Goal: Complete application form

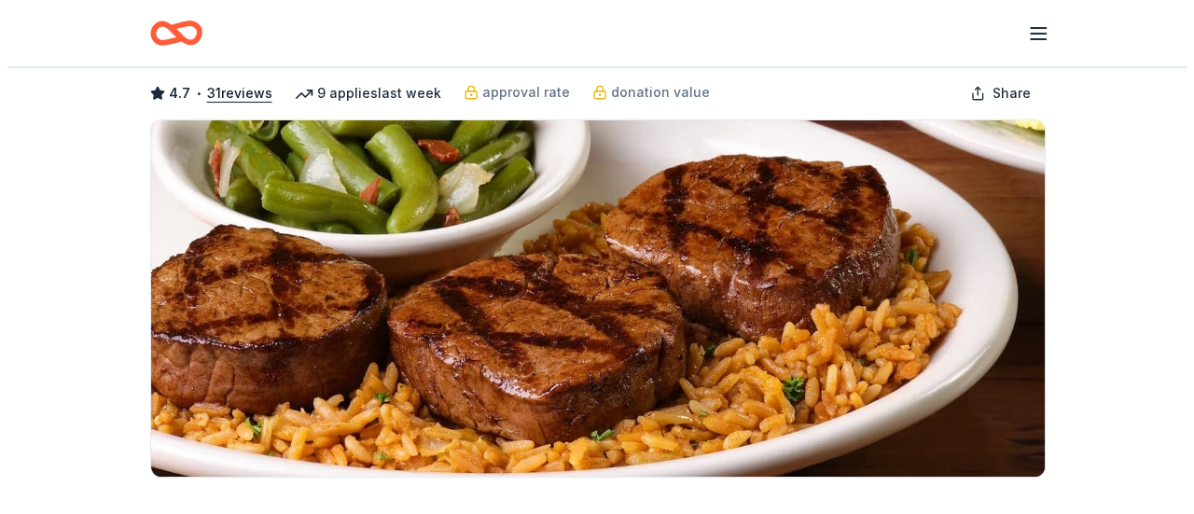
scroll to position [373, 0]
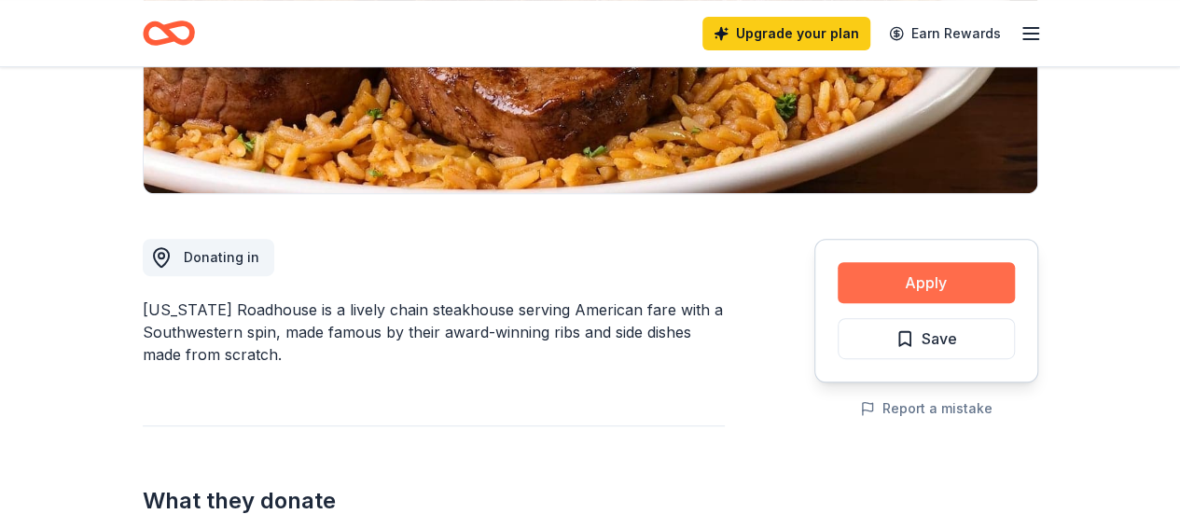
click at [968, 273] on button "Apply" at bounding box center [926, 282] width 177 height 41
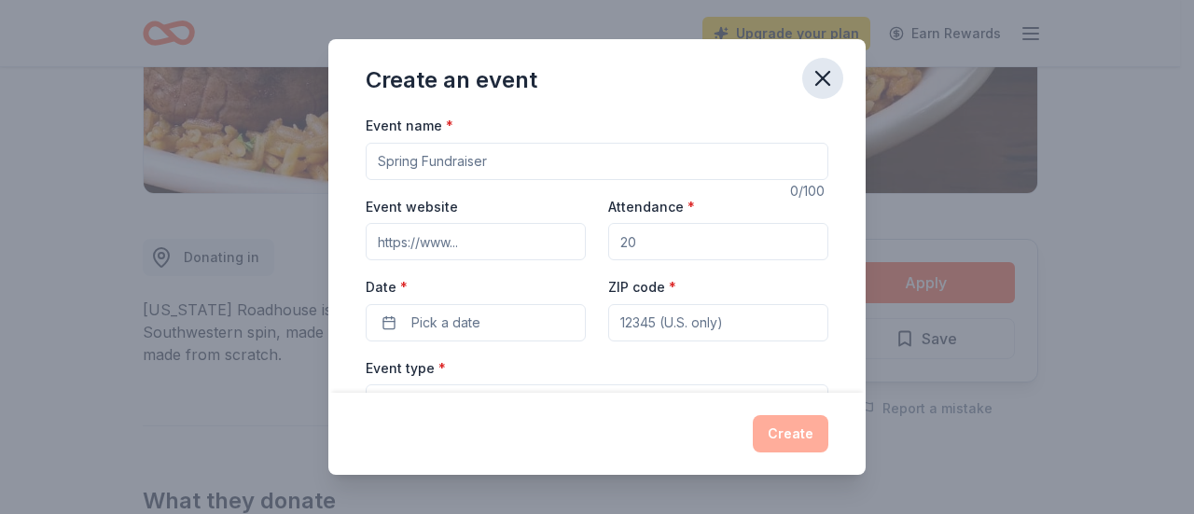
click at [821, 76] on icon "button" at bounding box center [822, 78] width 13 height 13
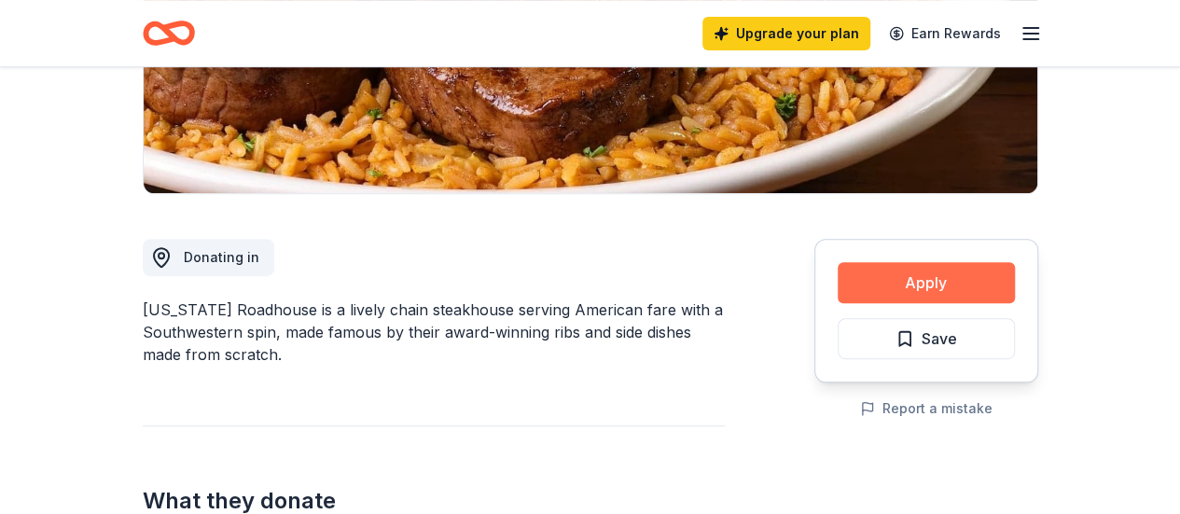
click at [913, 290] on button "Apply" at bounding box center [926, 282] width 177 height 41
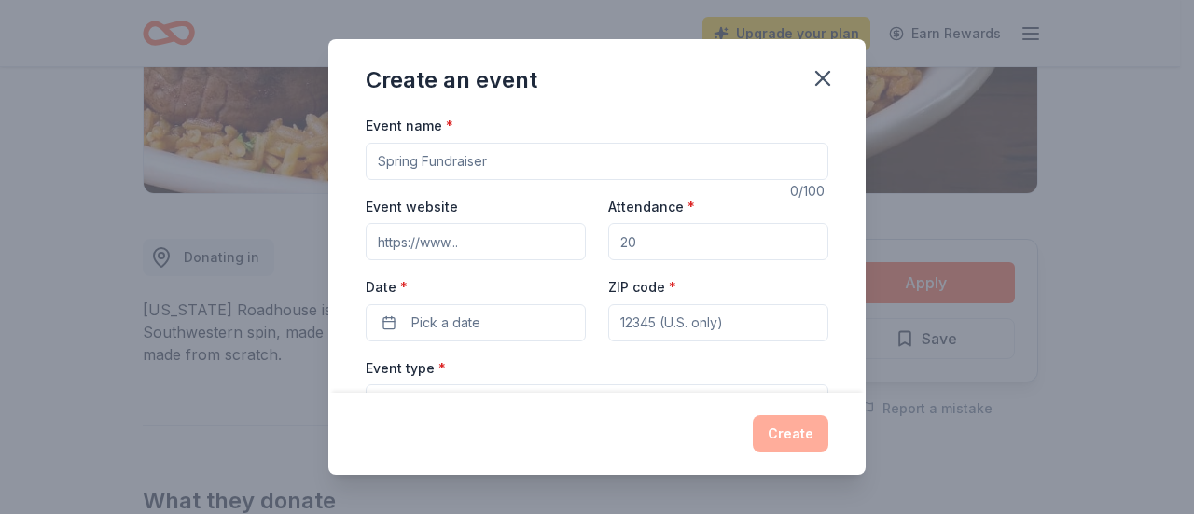
click at [512, 156] on input "Event name *" at bounding box center [597, 161] width 463 height 37
type input "Pack Your Bags: Sequins & Spurs"
click at [500, 234] on input "Event website" at bounding box center [476, 241] width 220 height 37
paste input "https://auctria.events/SequinsandSpurs"
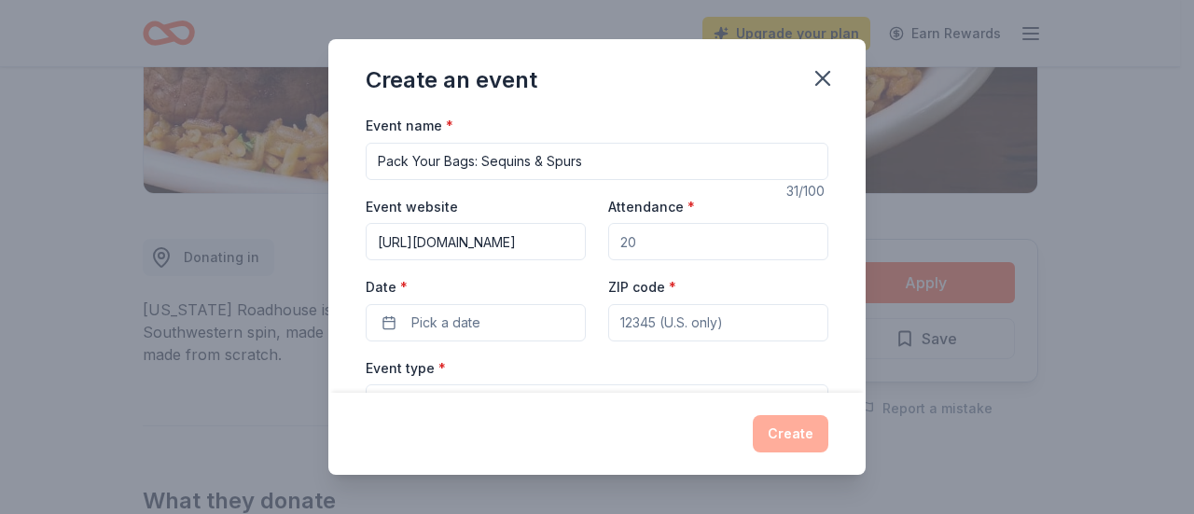
type input "https://auctria.events/SequinsandSpurs"
click at [634, 250] on input "Attendance *" at bounding box center [718, 241] width 220 height 37
type input "175"
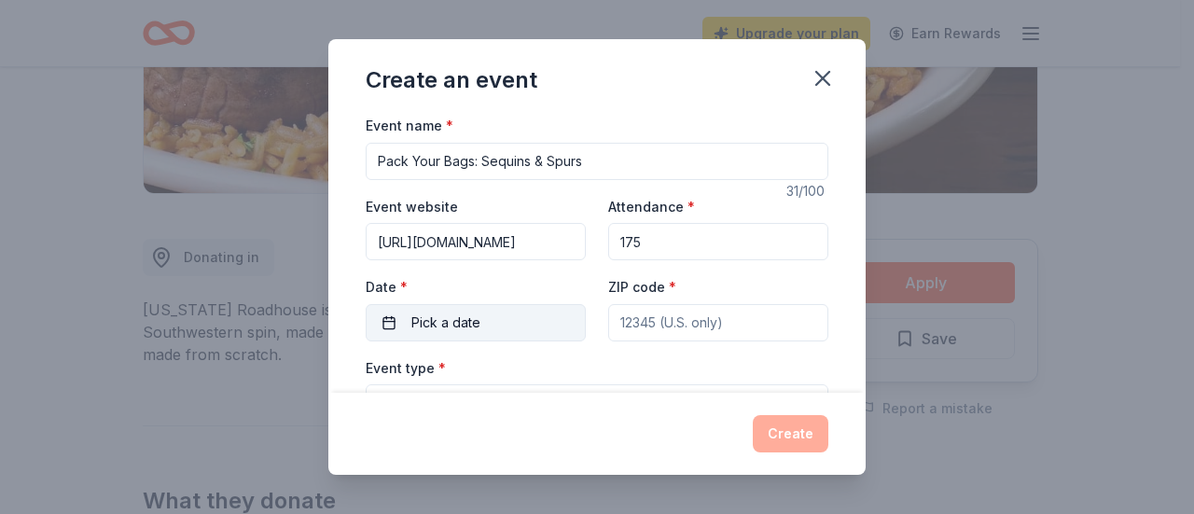
click at [480, 331] on button "Pick a date" at bounding box center [476, 322] width 220 height 37
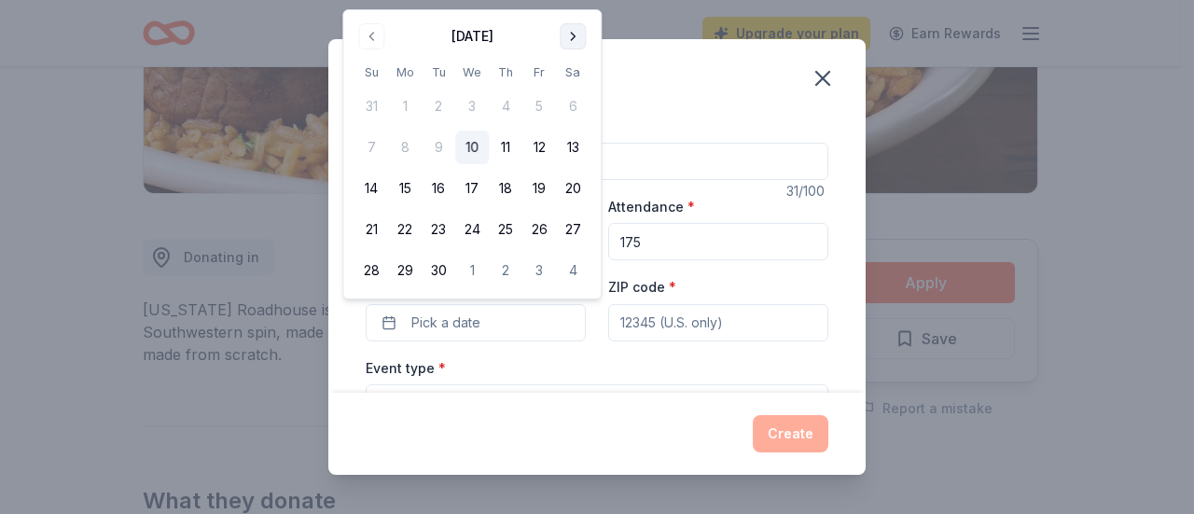
click at [579, 44] on button "Go to next month" at bounding box center [573, 36] width 26 height 26
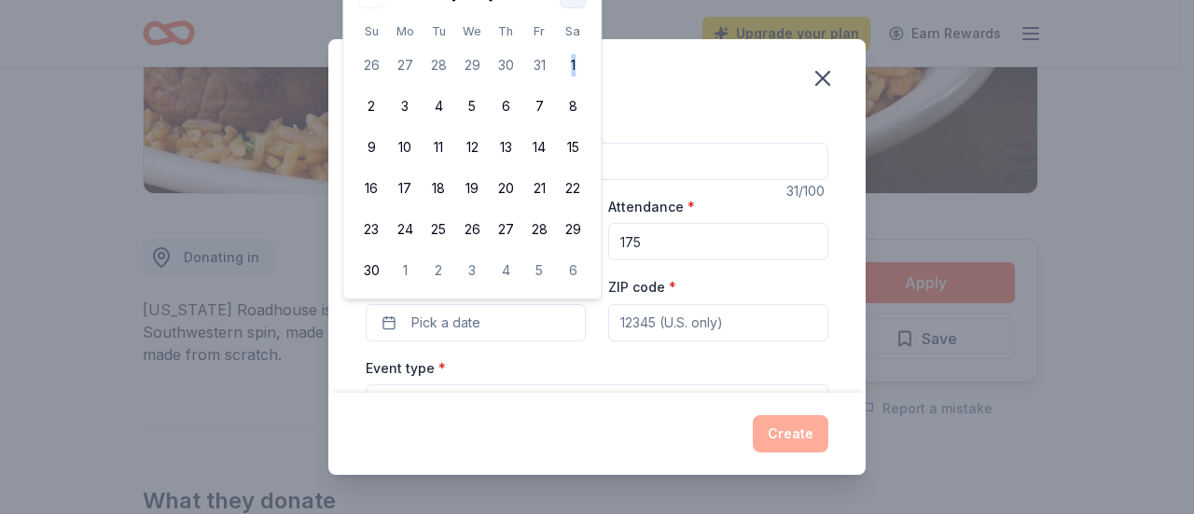
click at [579, 44] on tbody "26 27 28 29 30 31 1 2 3 4 5 6 7 8 9 10 11 12 13 14 15 16 17 18 19 20 21 22 23 2…" at bounding box center [472, 164] width 235 height 246
click at [426, 318] on span "Pick a date" at bounding box center [446, 323] width 69 height 22
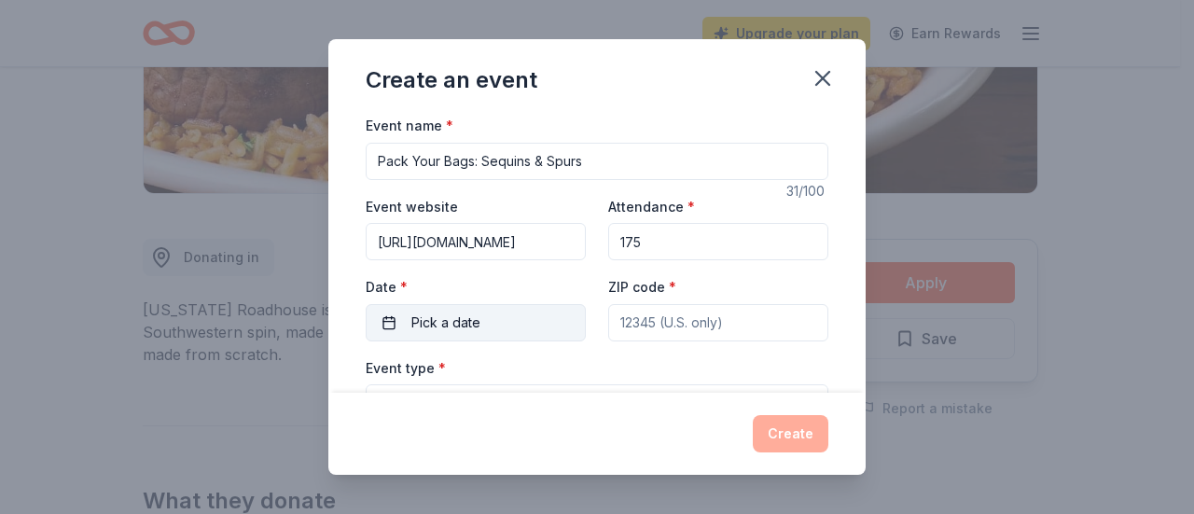
click at [429, 320] on span "Pick a date" at bounding box center [446, 323] width 69 height 22
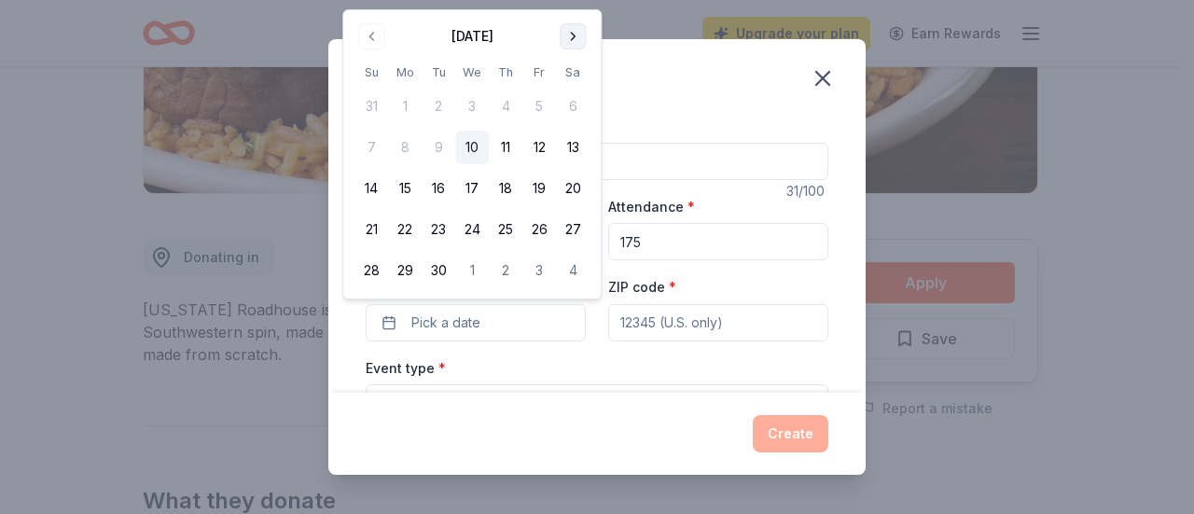
click at [581, 33] on button "Go to next month" at bounding box center [573, 36] width 26 height 26
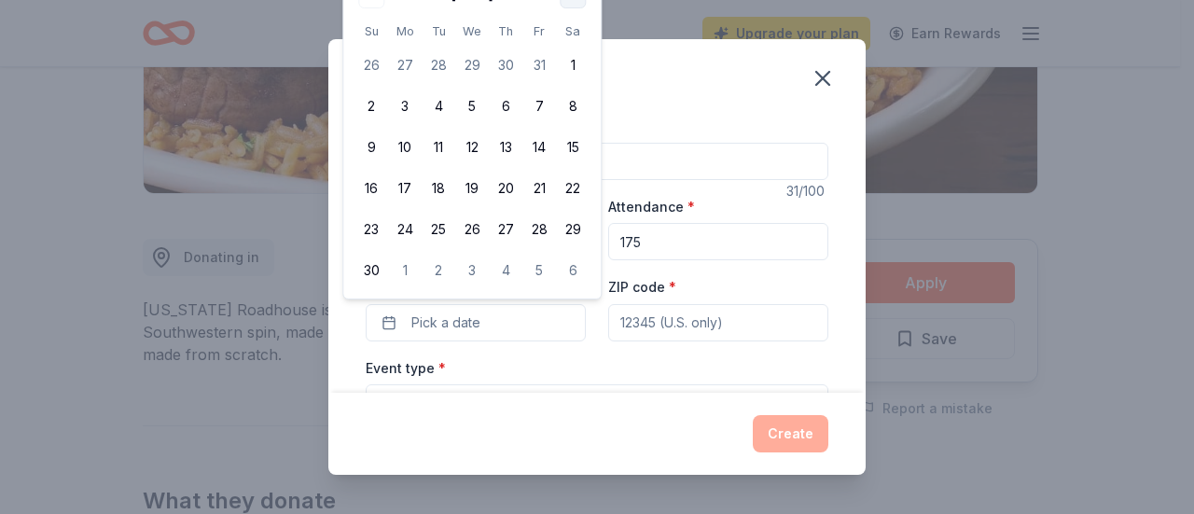
click at [567, 36] on button "Go to next month" at bounding box center [573, 36] width 26 height 26
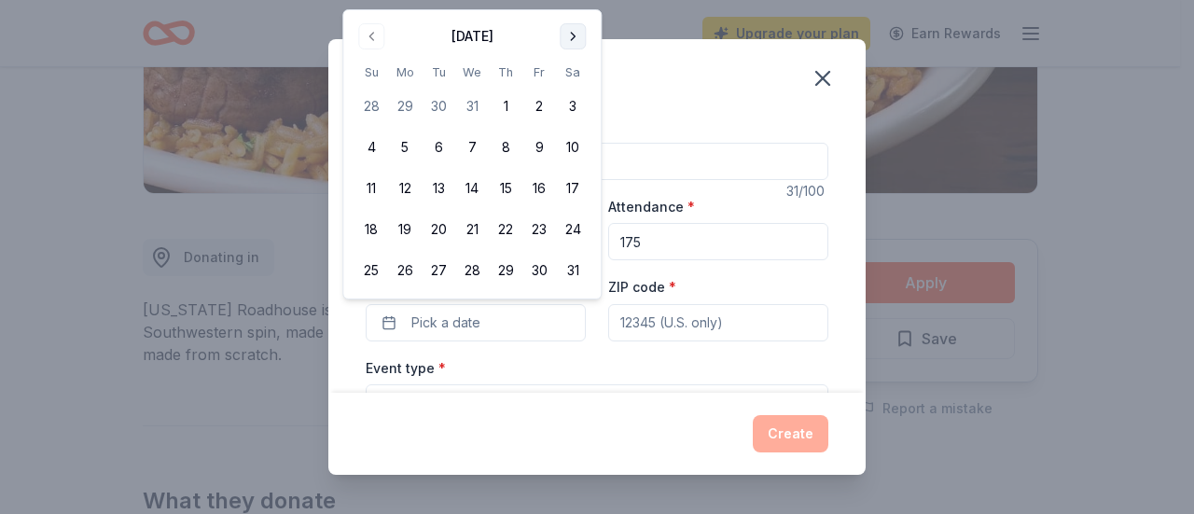
click at [569, 35] on button "Go to next month" at bounding box center [573, 36] width 26 height 26
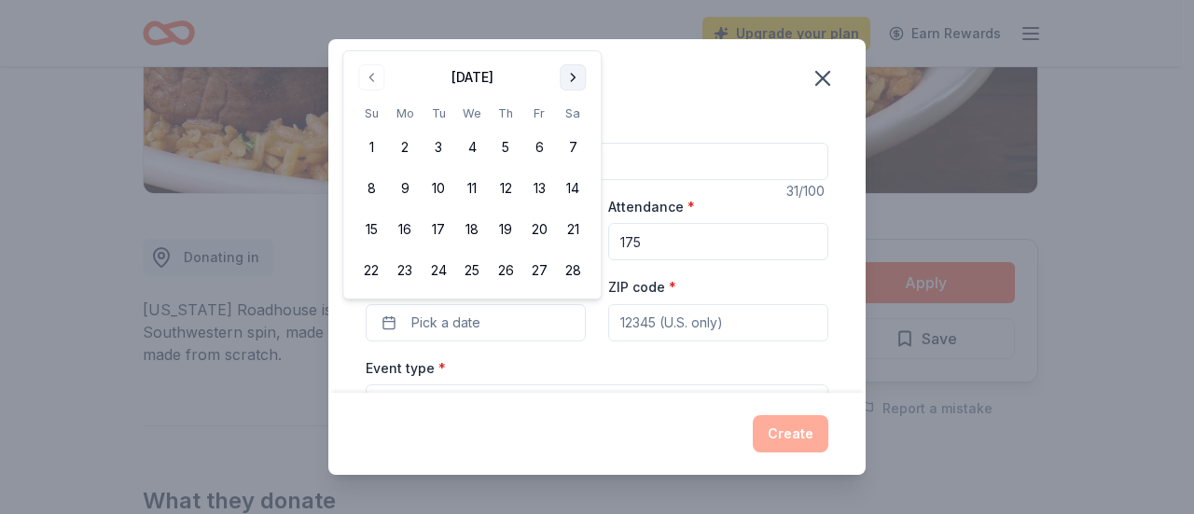
click at [569, 35] on div "Create an event Event name * Pack Your Bags: Sequins & Spurs 31 /100 Event webs…" at bounding box center [597, 257] width 1194 height 514
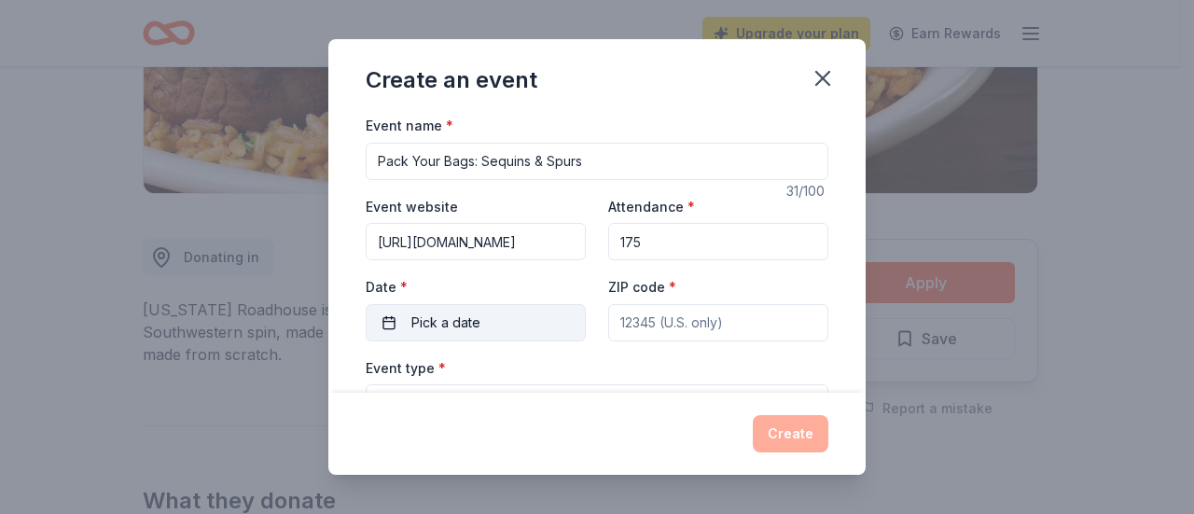
click at [480, 316] on button "Pick a date" at bounding box center [476, 322] width 220 height 37
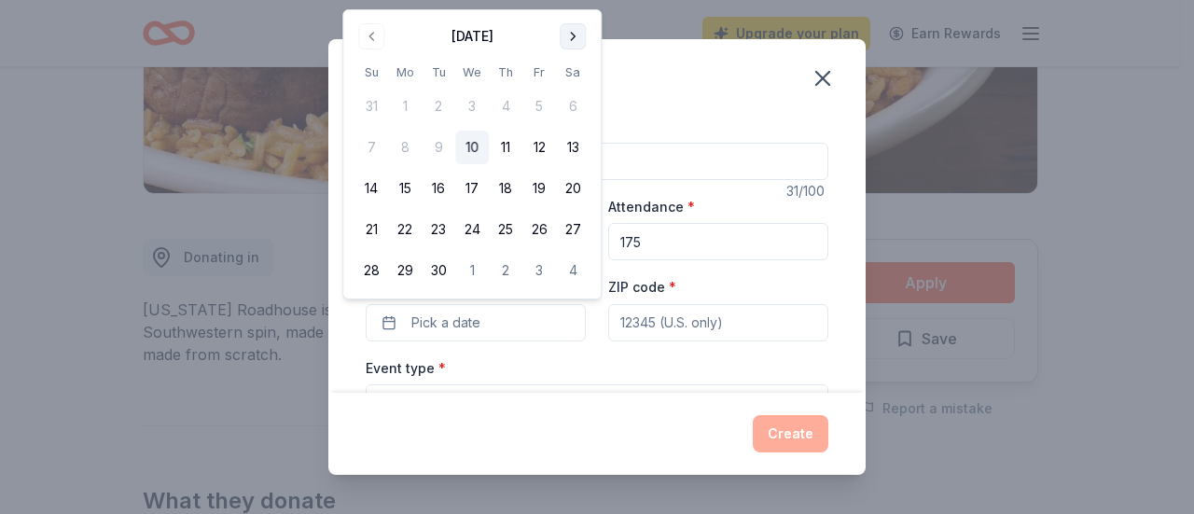
click at [572, 29] on button "Go to next month" at bounding box center [573, 36] width 26 height 26
click at [572, 31] on button "Go to next month" at bounding box center [573, 36] width 26 height 26
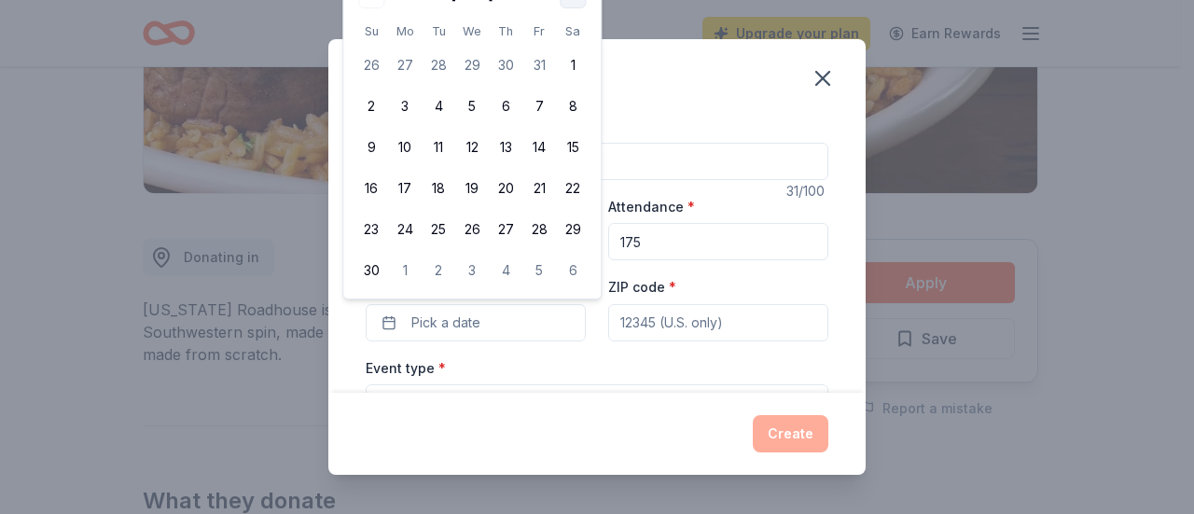
click at [577, 34] on button "Go to next month" at bounding box center [573, 36] width 26 height 26
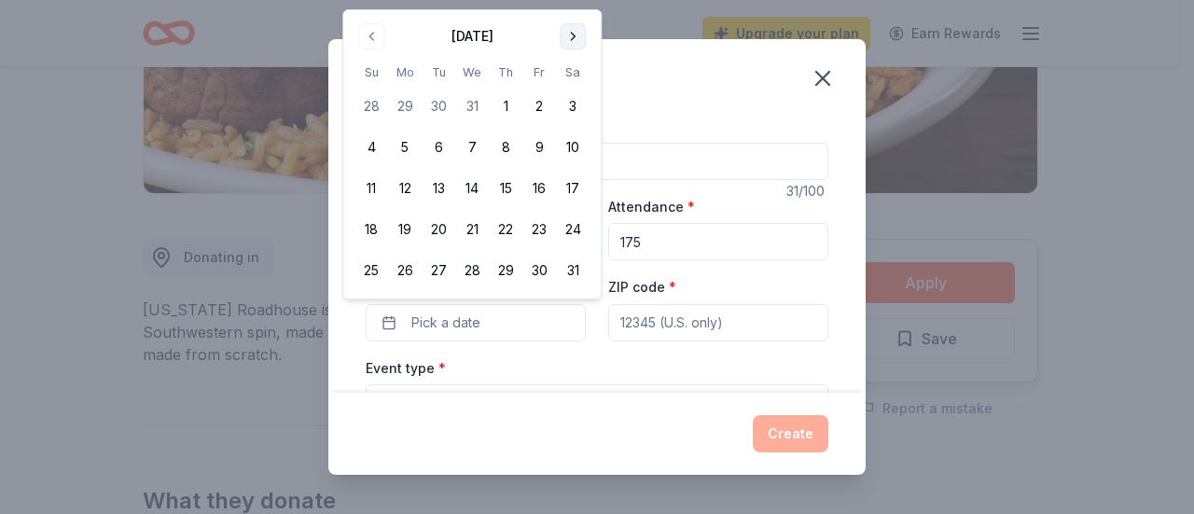
click at [577, 34] on button "Go to next month" at bounding box center [573, 36] width 26 height 26
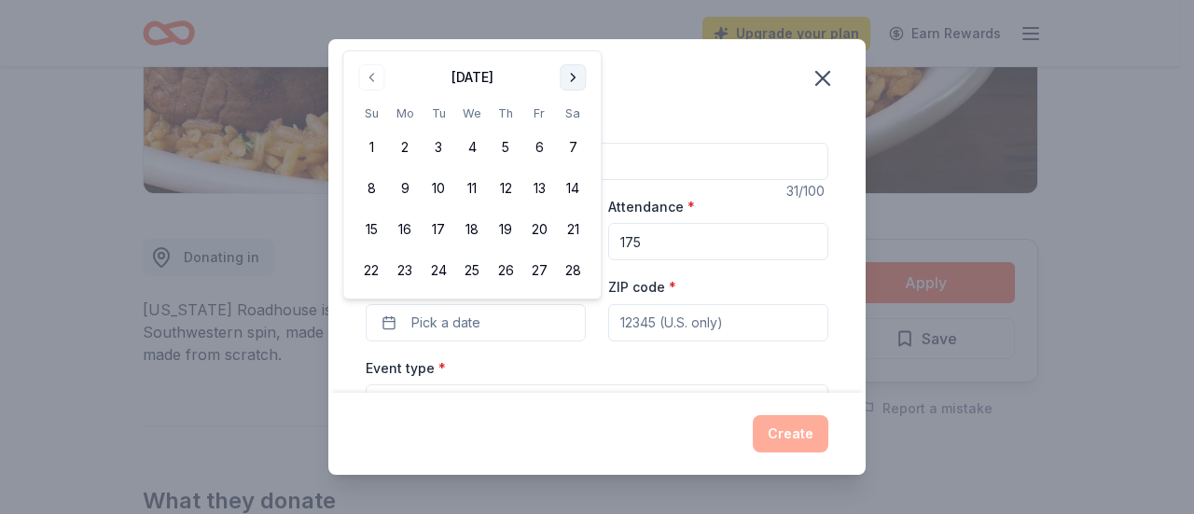
click at [571, 73] on button "Go to next month" at bounding box center [573, 77] width 26 height 26
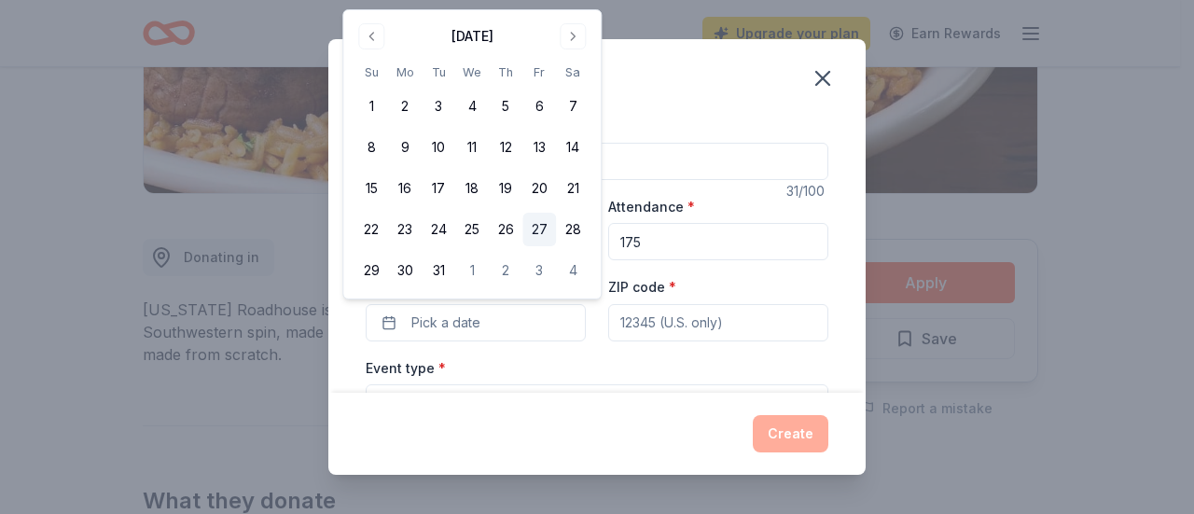
click at [501, 187] on button "19" at bounding box center [506, 189] width 34 height 34
click at [642, 340] on input "ZIP code *" at bounding box center [718, 322] width 220 height 37
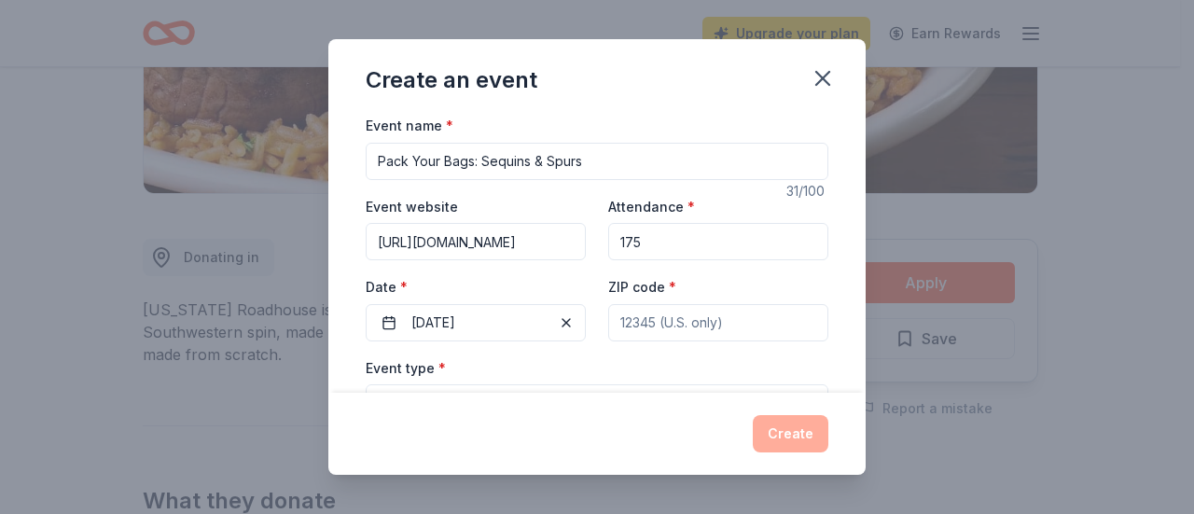
type input "23229"
type input "442 Westhampton Way"
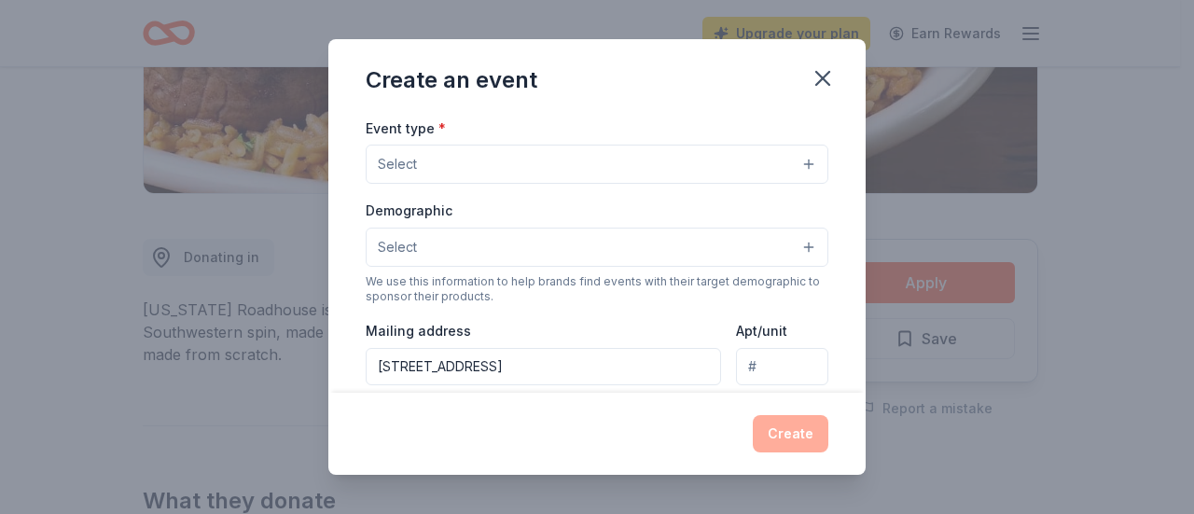
scroll to position [187, 0]
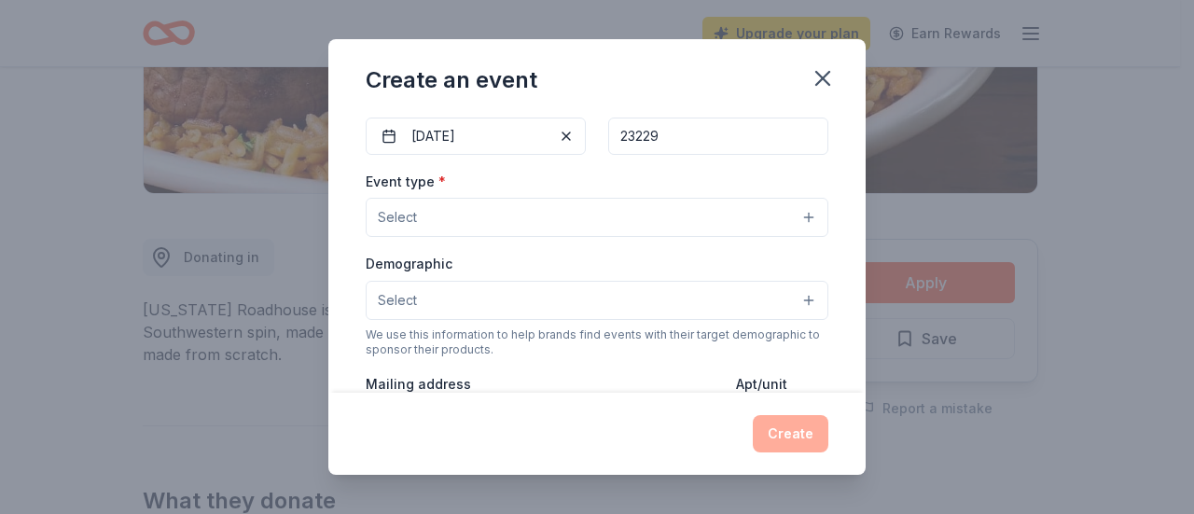
click at [449, 210] on button "Select" at bounding box center [597, 217] width 463 height 39
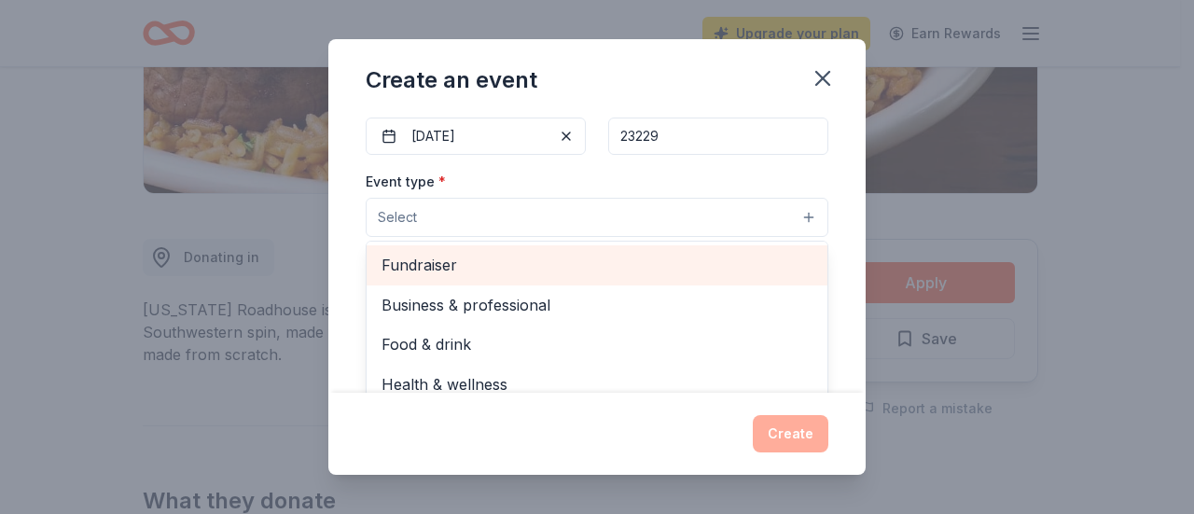
click at [478, 273] on span "Fundraiser" at bounding box center [597, 265] width 431 height 24
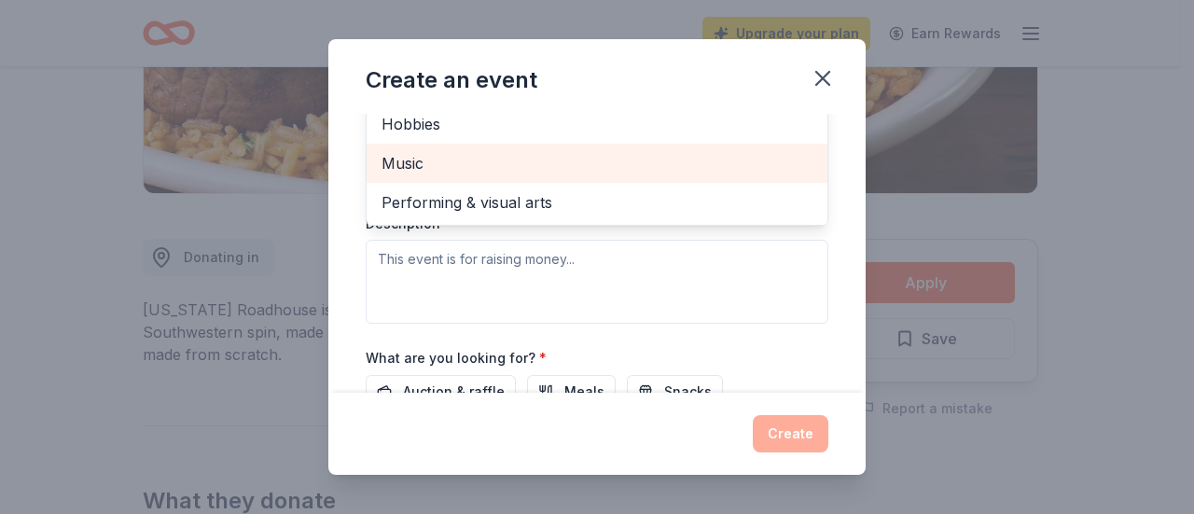
scroll to position [467, 0]
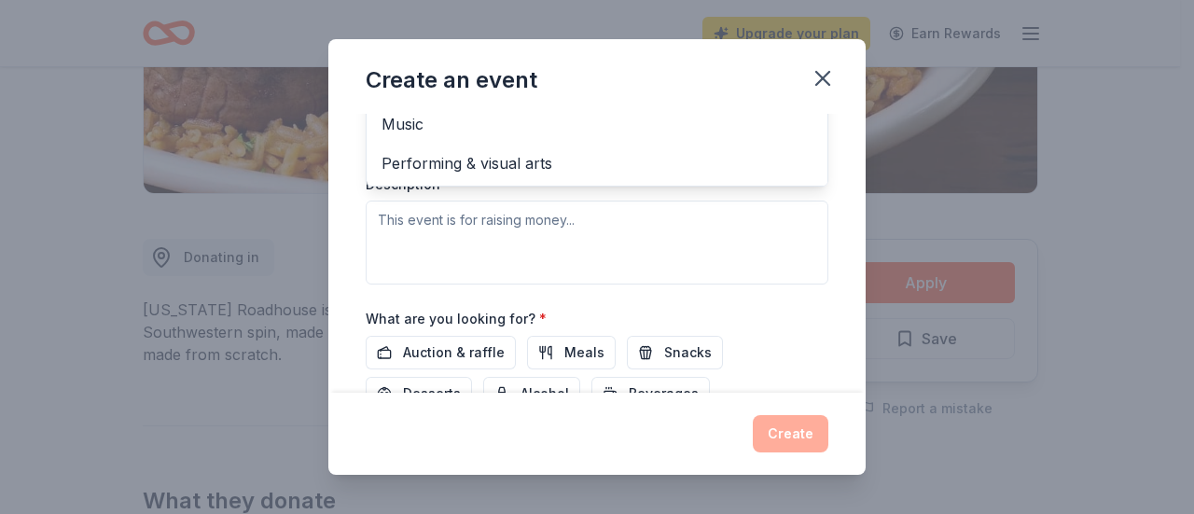
click at [349, 271] on div "Event name * Pack Your Bags: Sequins & Spurs 31 /100 Event website https://auct…" at bounding box center [596, 253] width 537 height 279
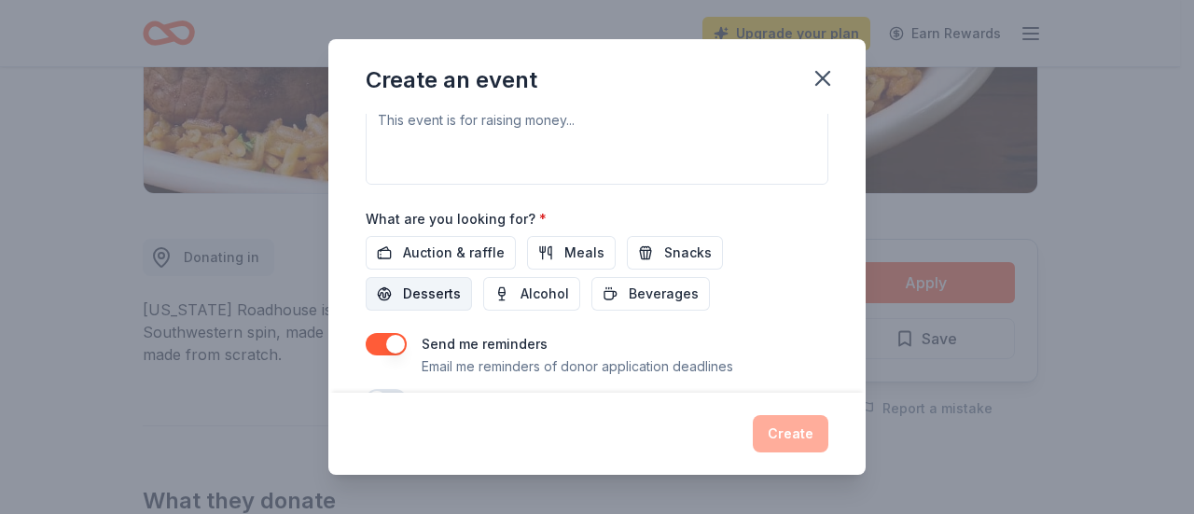
scroll to position [609, 0]
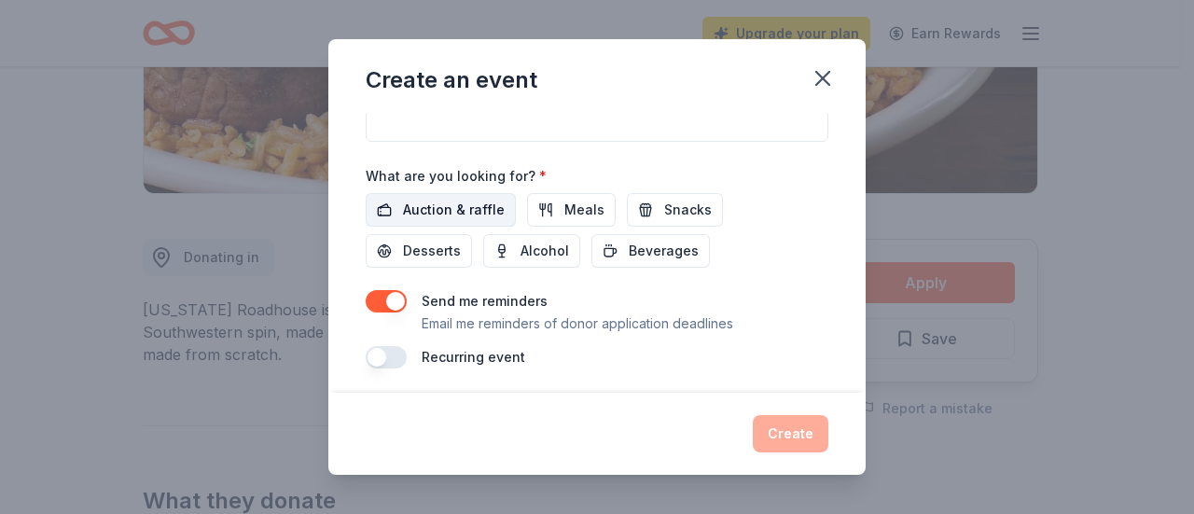
click at [462, 215] on span "Auction & raffle" at bounding box center [454, 210] width 102 height 22
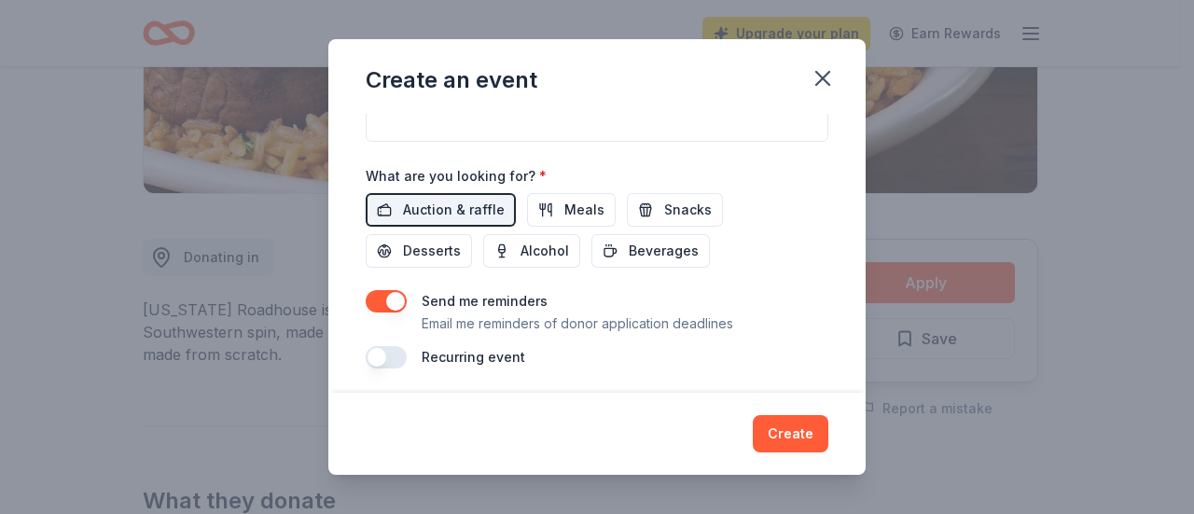
click at [398, 353] on button "button" at bounding box center [386, 357] width 41 height 22
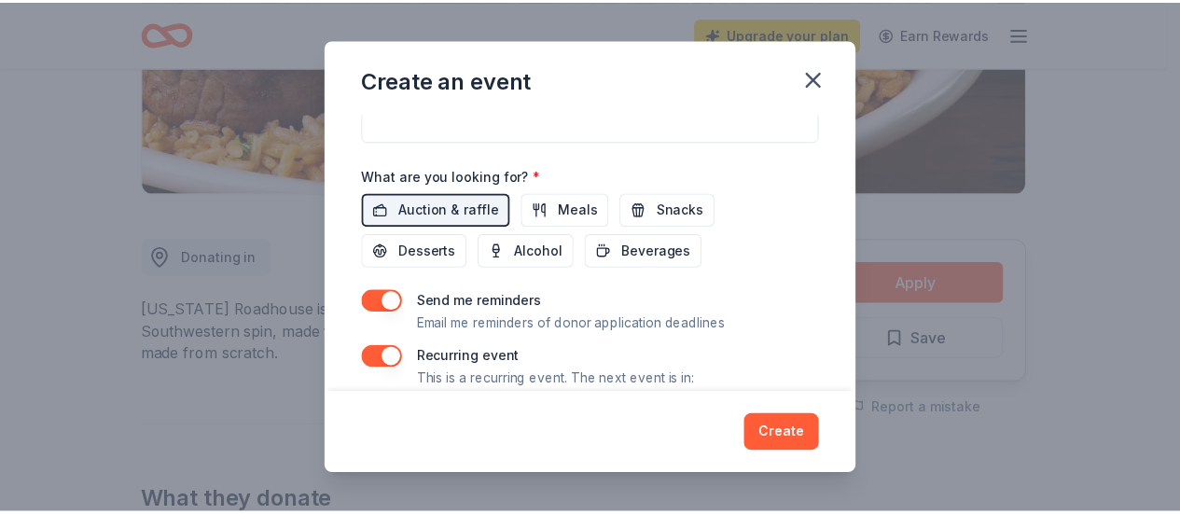
scroll to position [677, 0]
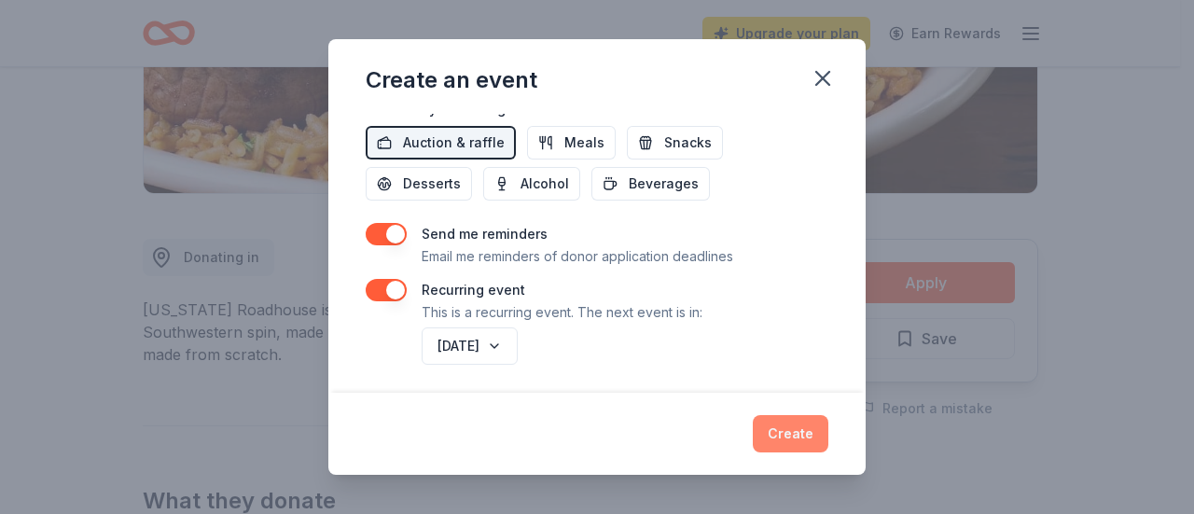
click at [819, 436] on button "Create" at bounding box center [791, 433] width 76 height 37
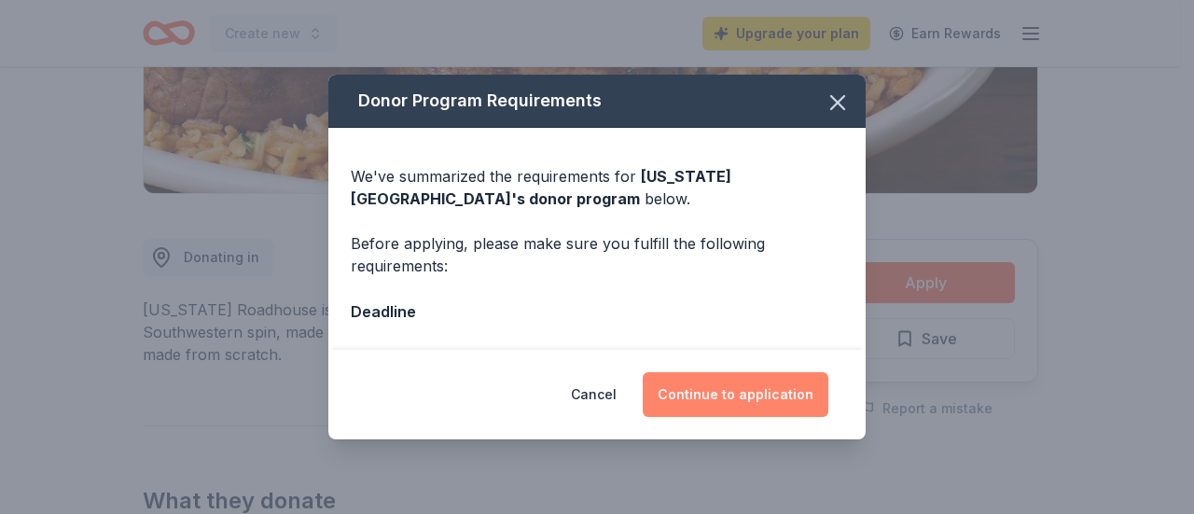
click at [724, 404] on button "Continue to application" at bounding box center [736, 394] width 186 height 45
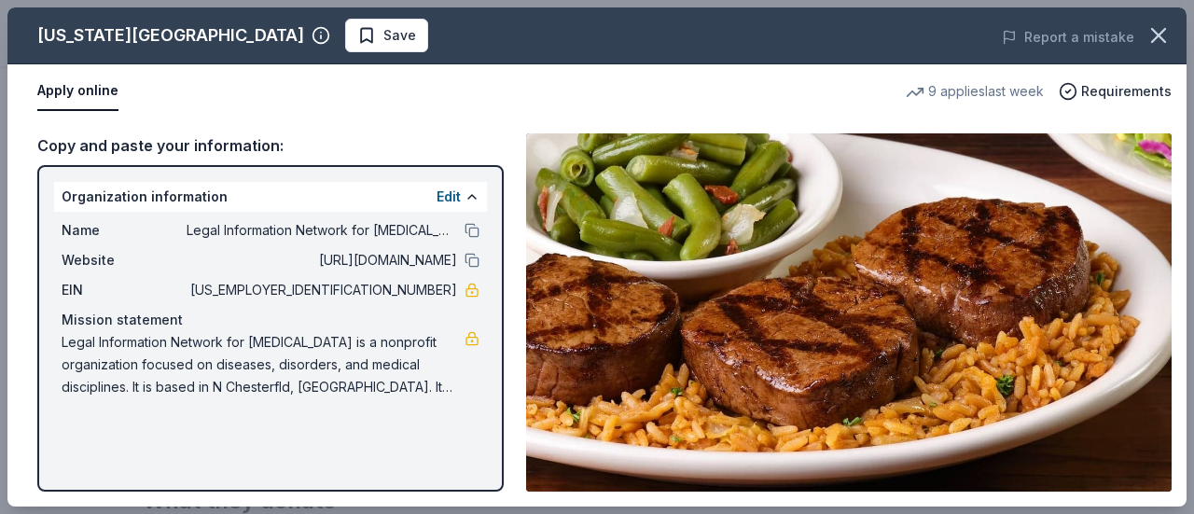
click at [483, 81] on div "Apply online" at bounding box center [464, 91] width 854 height 39
click at [95, 98] on button "Apply online" at bounding box center [77, 91] width 81 height 39
click at [1130, 92] on span "Requirements" at bounding box center [1126, 91] width 91 height 22
click at [1152, 31] on icon "button" at bounding box center [1159, 35] width 26 height 26
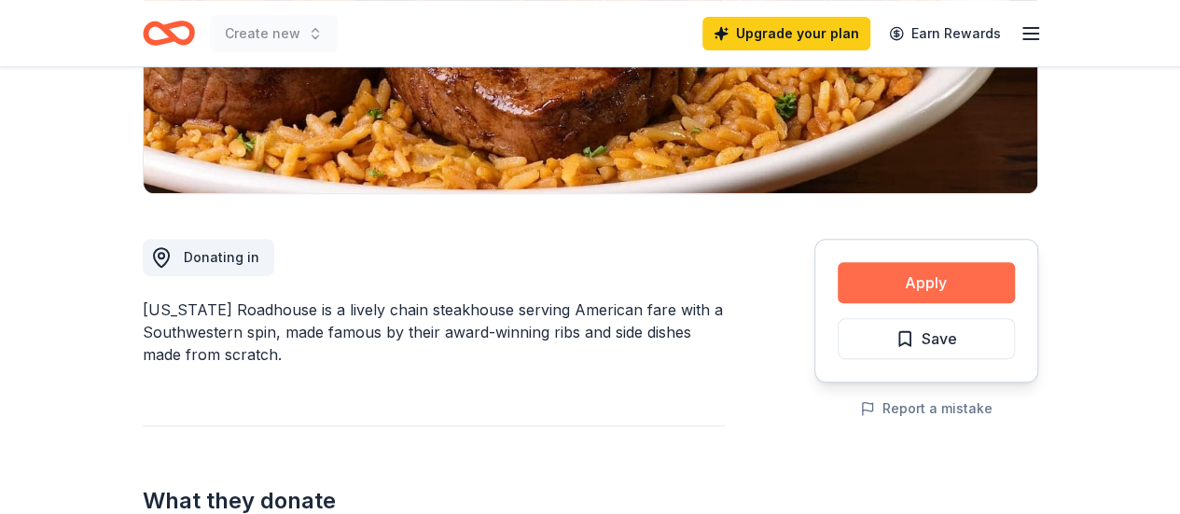
click at [935, 278] on button "Apply" at bounding box center [926, 282] width 177 height 41
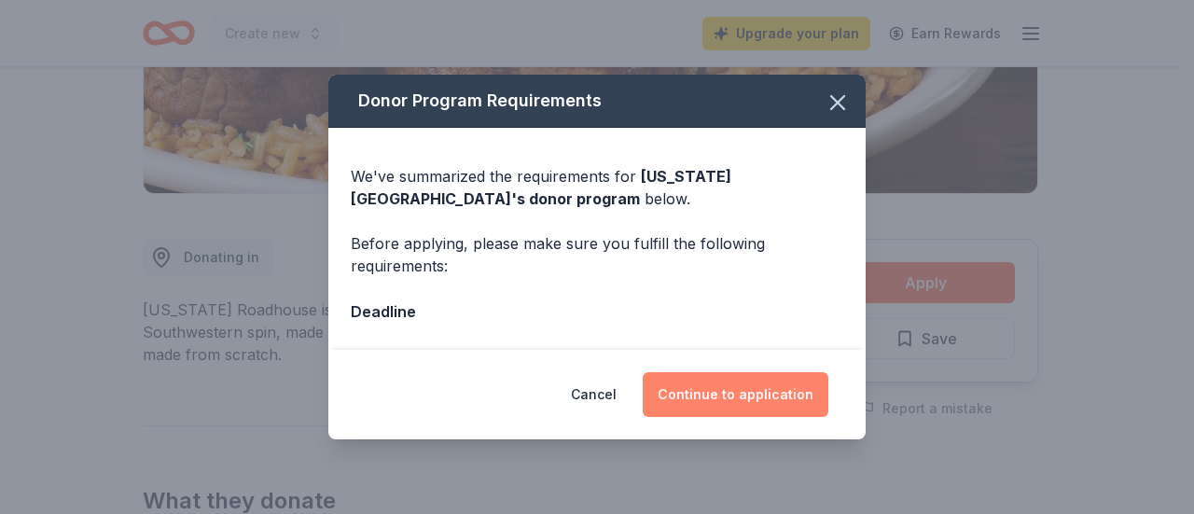
click at [731, 385] on button "Continue to application" at bounding box center [736, 394] width 186 height 45
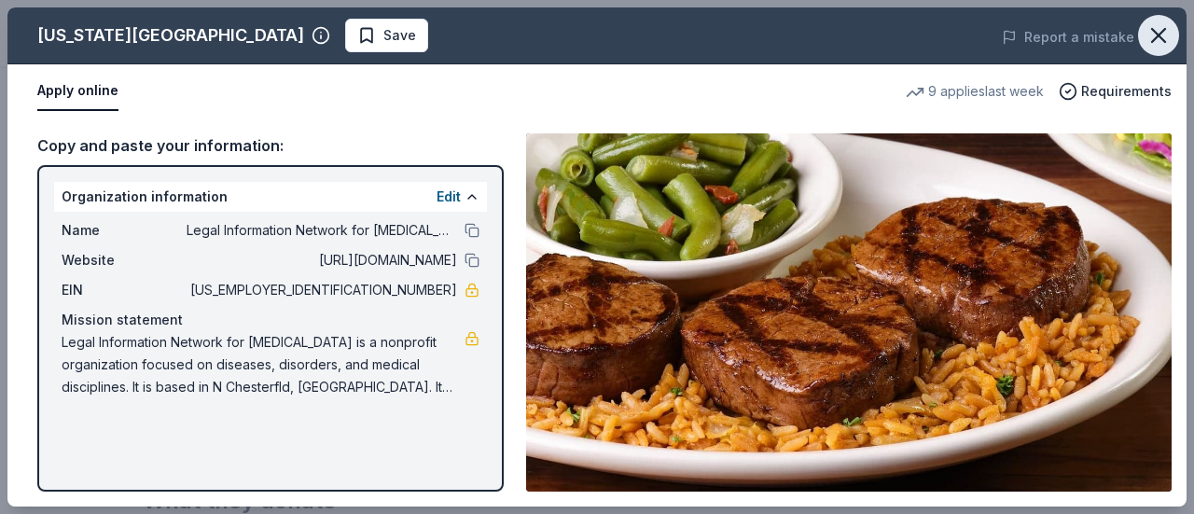
click at [1151, 40] on icon "button" at bounding box center [1159, 35] width 26 height 26
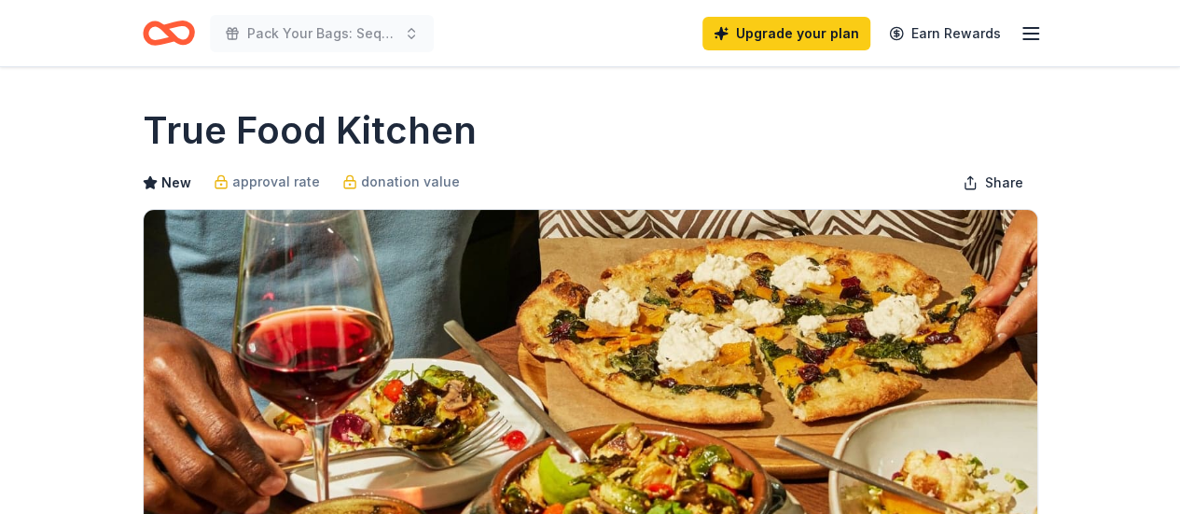
click at [551, 161] on div "True Food Kitchen New approval rate donation value Share" at bounding box center [591, 336] width 896 height 463
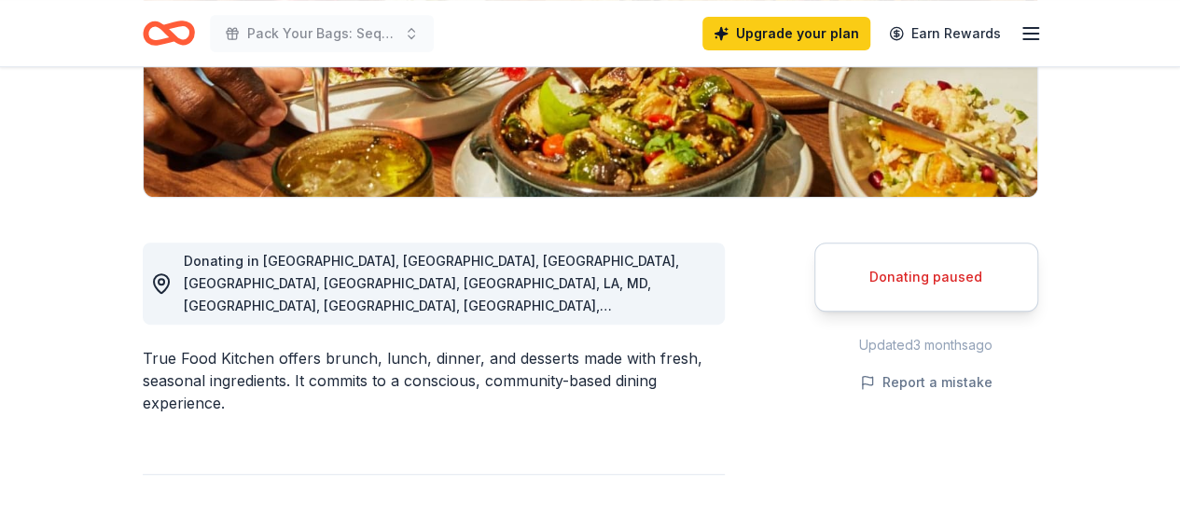
scroll to position [373, 0]
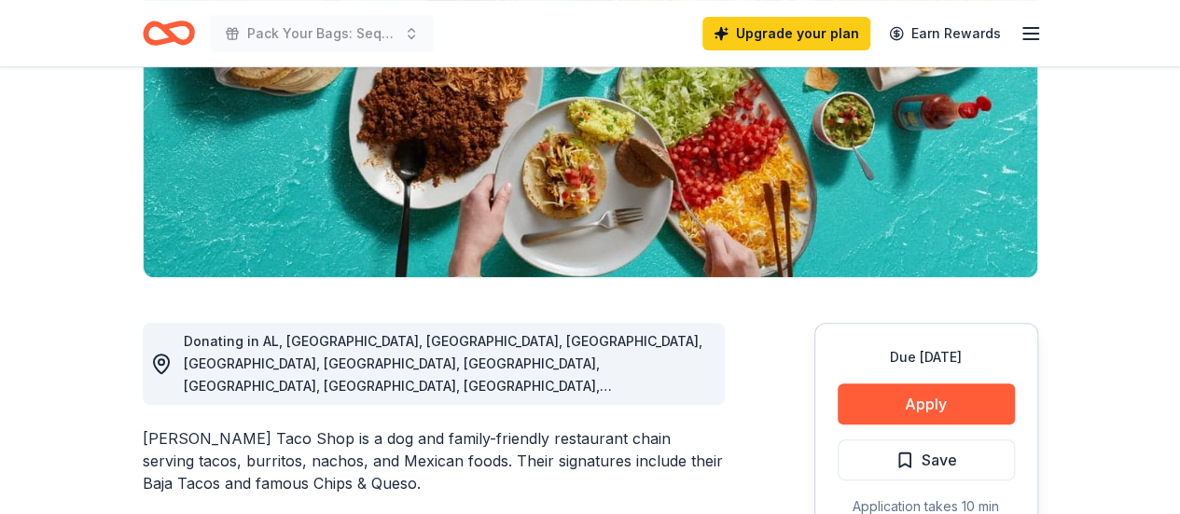
scroll to position [373, 0]
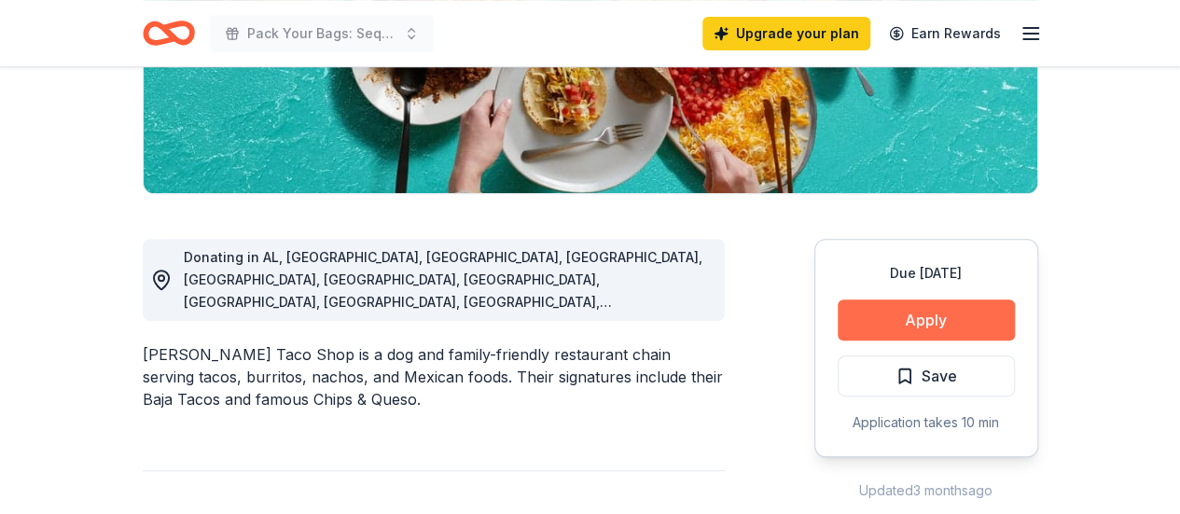
click at [933, 309] on button "Apply" at bounding box center [926, 320] width 177 height 41
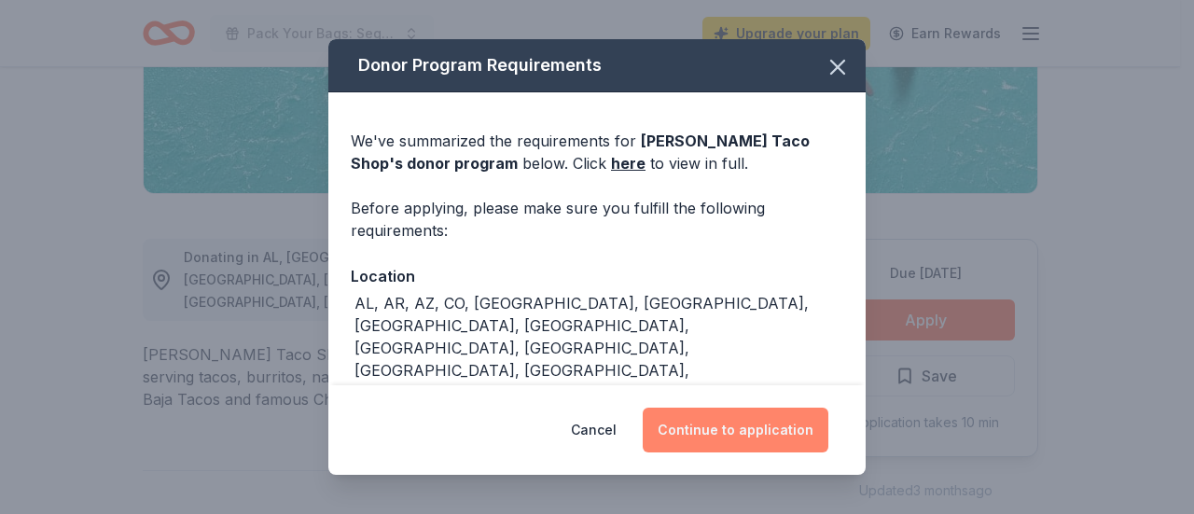
click at [726, 426] on button "Continue to application" at bounding box center [736, 430] width 186 height 45
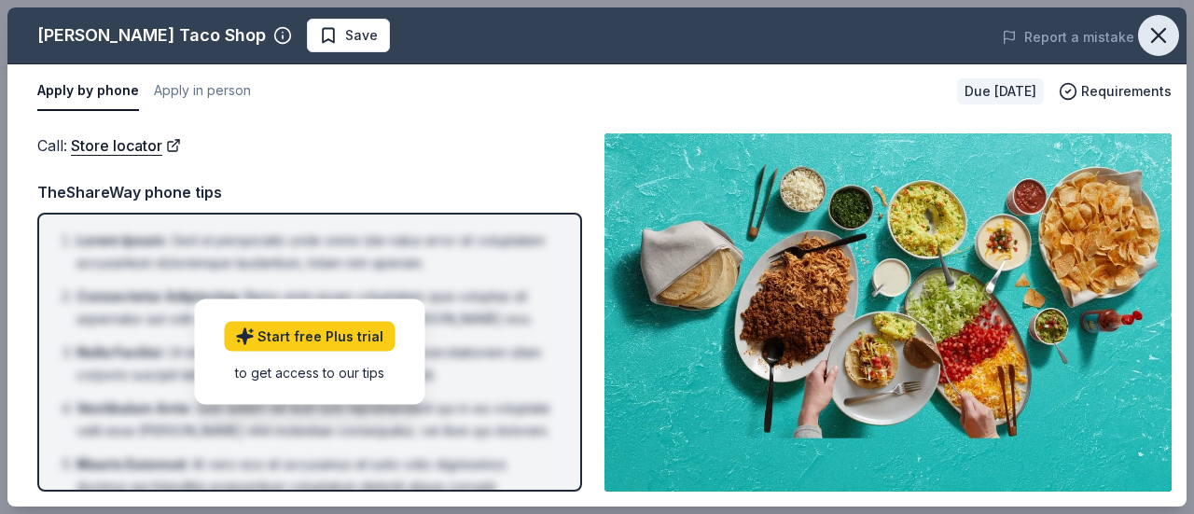
click at [1146, 35] on icon "button" at bounding box center [1159, 35] width 26 height 26
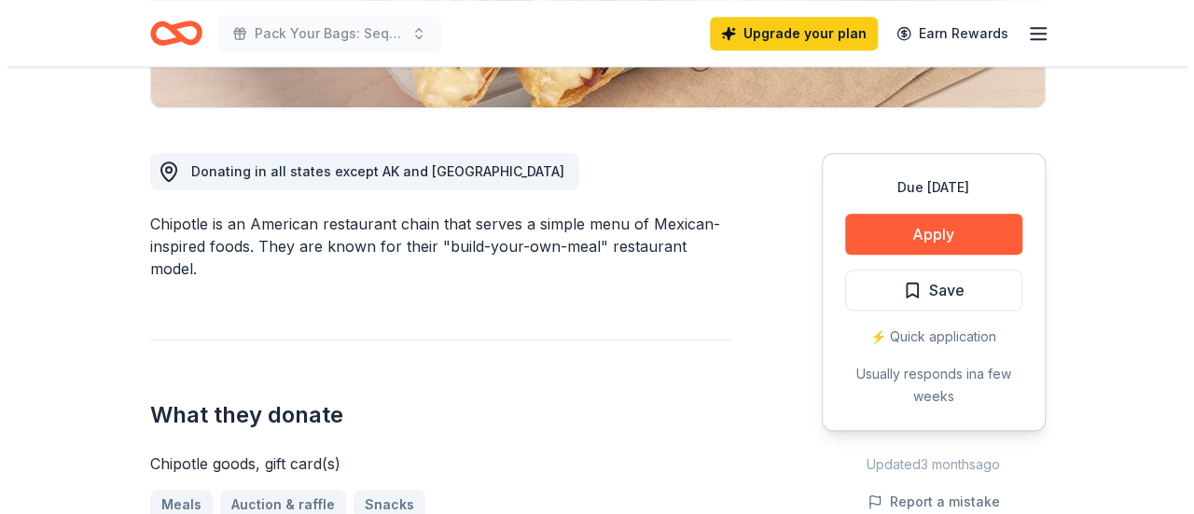
scroll to position [467, 0]
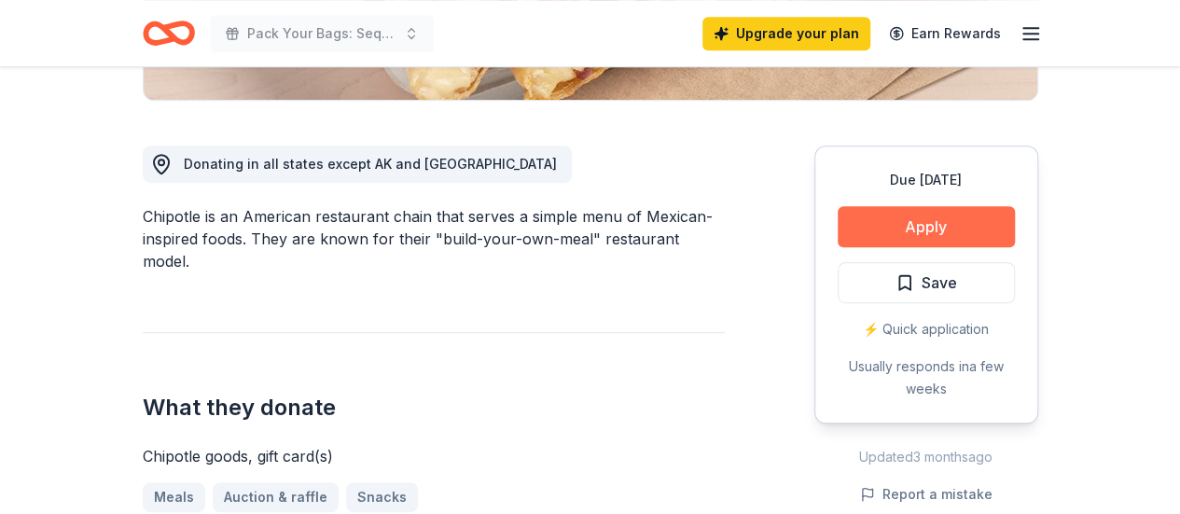
click at [919, 234] on button "Apply" at bounding box center [926, 226] width 177 height 41
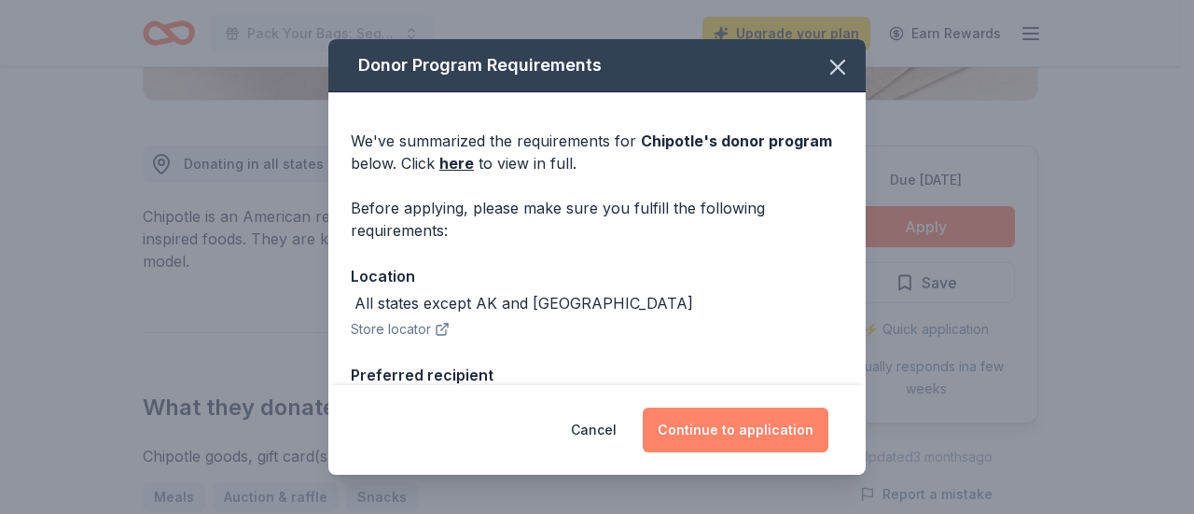
click at [735, 430] on button "Continue to application" at bounding box center [736, 430] width 186 height 45
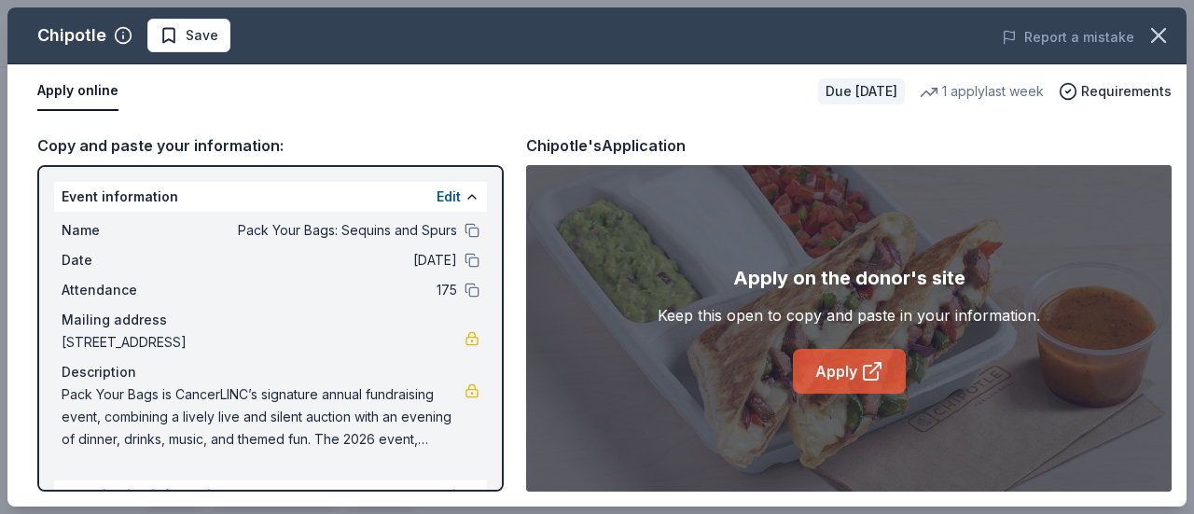
click at [871, 371] on icon at bounding box center [876, 368] width 10 height 10
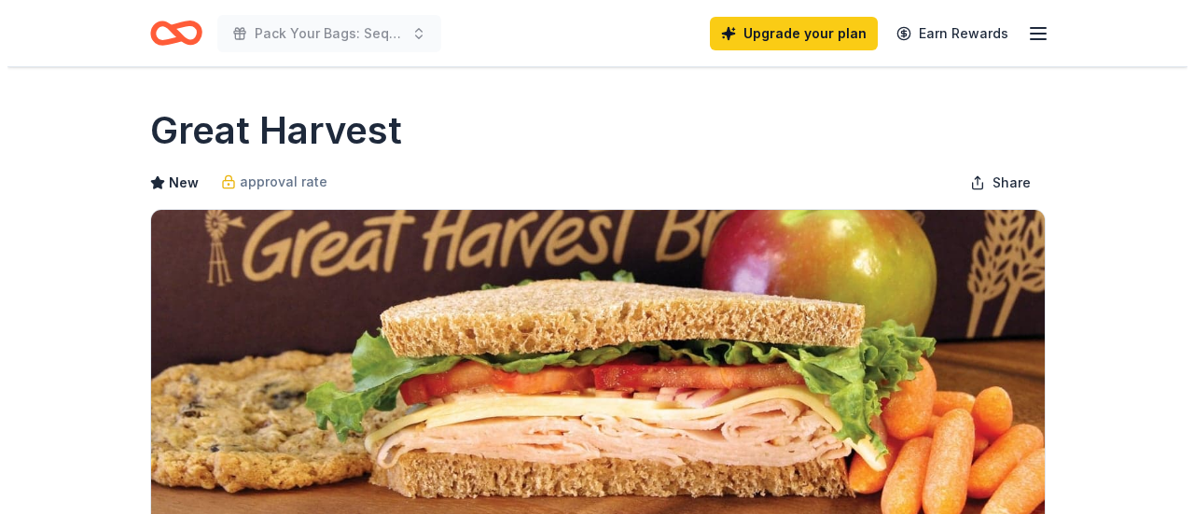
scroll to position [467, 0]
